Goal: Navigation & Orientation: Find specific page/section

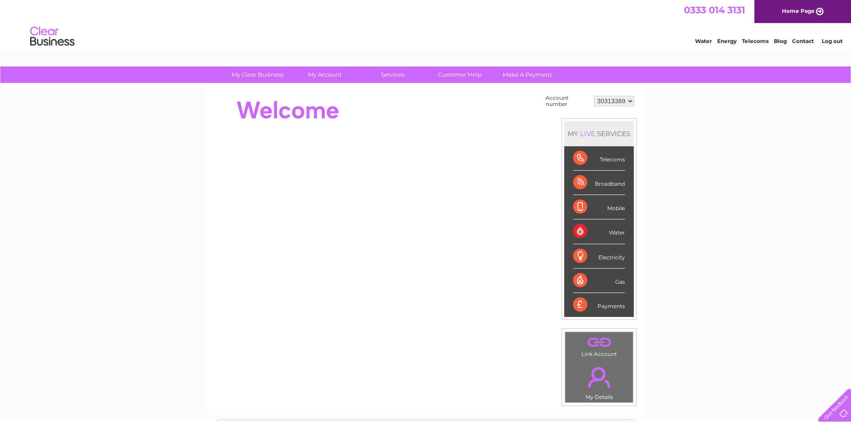
click at [607, 183] on div "Broadband" at bounding box center [599, 183] width 52 height 24
click at [582, 182] on div "Broadband" at bounding box center [599, 183] width 52 height 24
click at [750, 39] on link "Telecoms" at bounding box center [755, 41] width 27 height 7
click at [583, 181] on div "Broadband" at bounding box center [599, 183] width 52 height 24
click at [616, 184] on div "Broadband" at bounding box center [599, 183] width 52 height 24
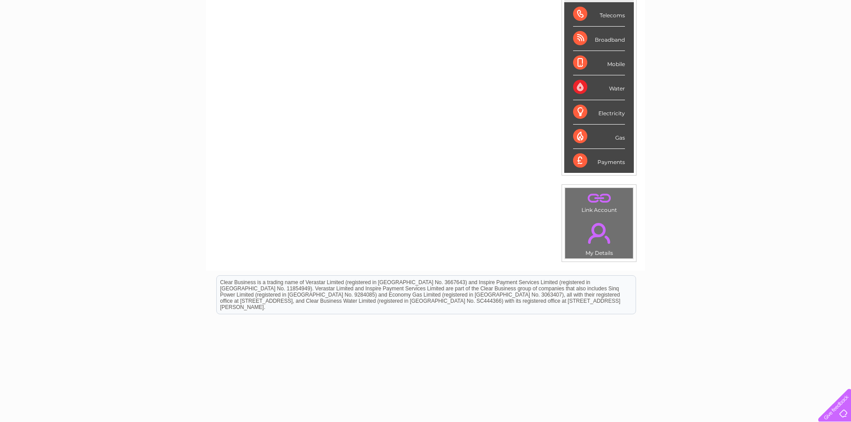
scroll to position [146, 0]
click at [597, 231] on link "." at bounding box center [598, 231] width 63 height 31
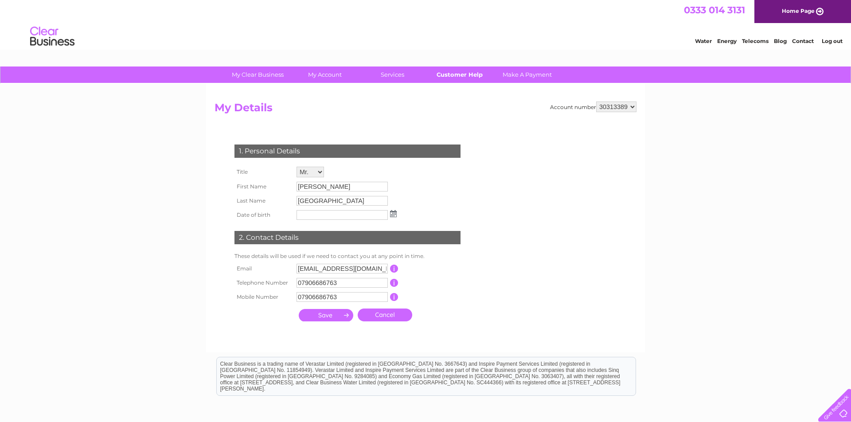
click at [451, 72] on link "Customer Help" at bounding box center [459, 74] width 73 height 16
